Goal: Information Seeking & Learning: Learn about a topic

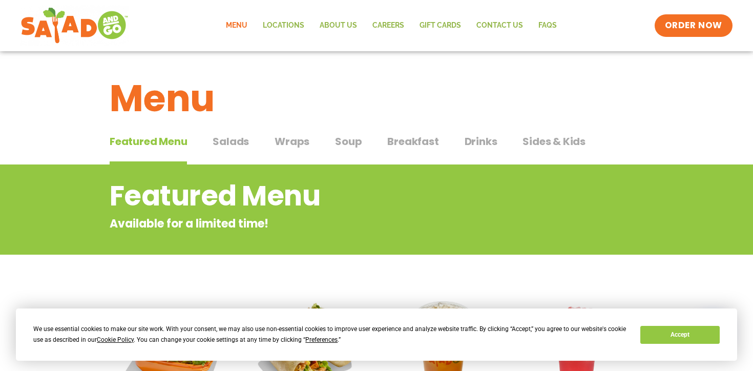
click at [492, 141] on span "Drinks" at bounding box center [481, 141] width 33 height 15
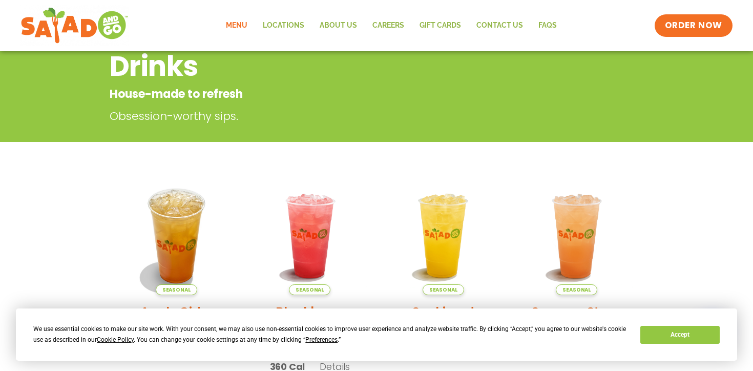
scroll to position [179, 0]
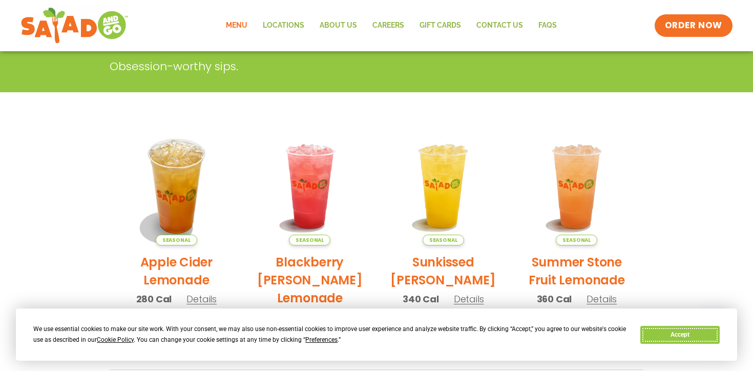
click at [675, 333] on button "Accept" at bounding box center [679, 335] width 79 height 18
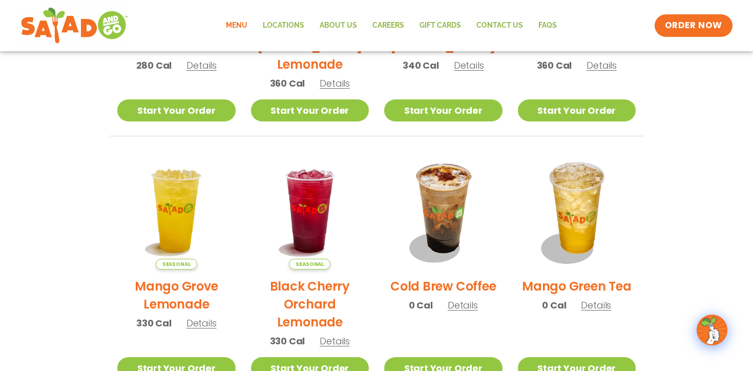
scroll to position [0, 0]
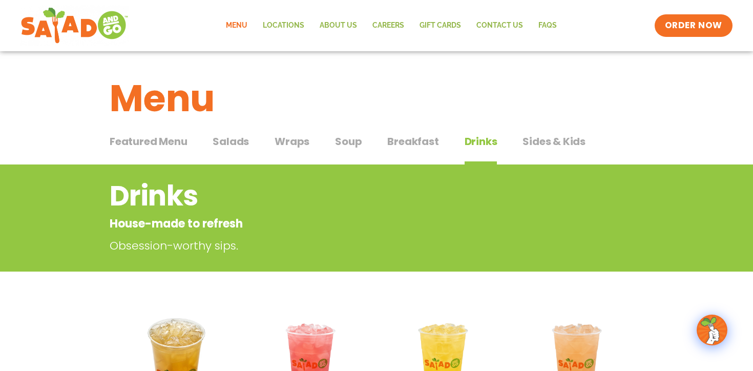
click at [340, 143] on span "Soup" at bounding box center [348, 141] width 27 height 15
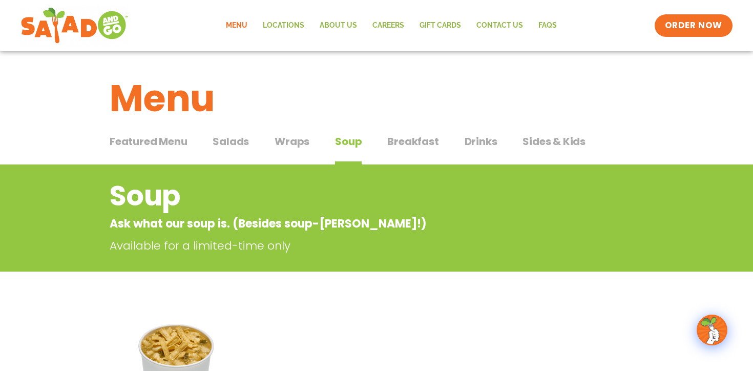
click at [283, 143] on span "Wraps" at bounding box center [292, 141] width 35 height 15
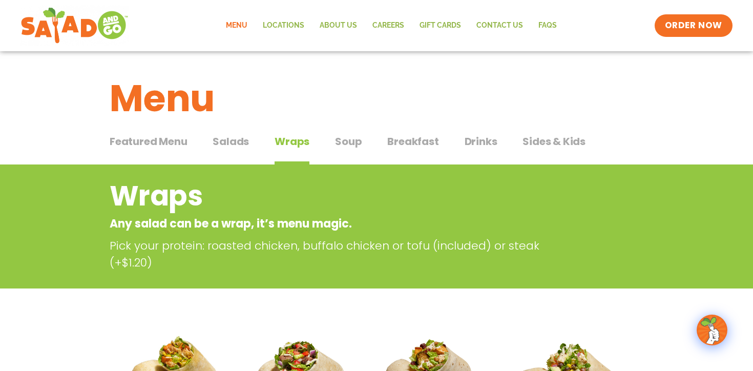
click at [243, 147] on span "Salads" at bounding box center [231, 141] width 36 height 15
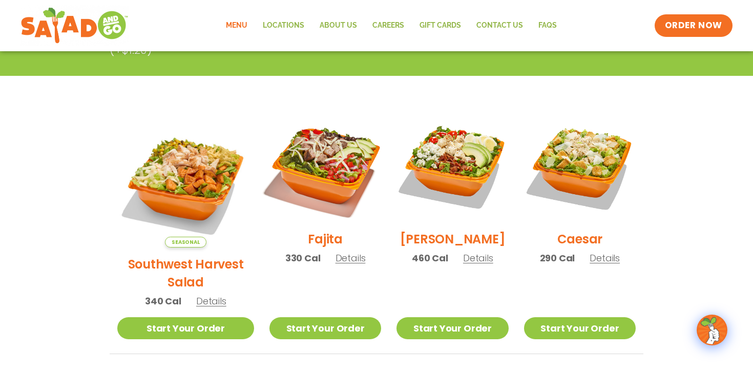
scroll to position [227, 0]
